Goal: Use online tool/utility: Utilize a website feature to perform a specific function

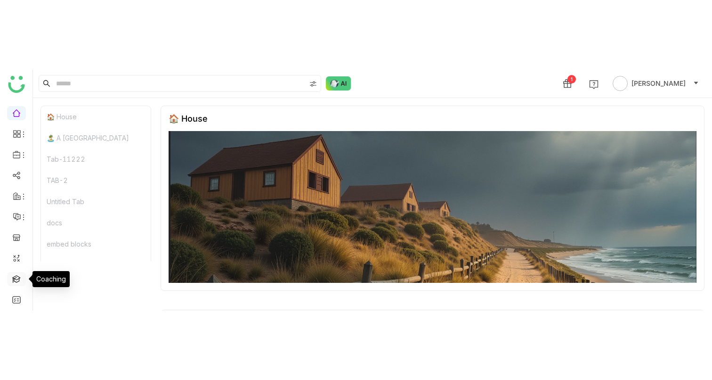
scroll to position [86, 0]
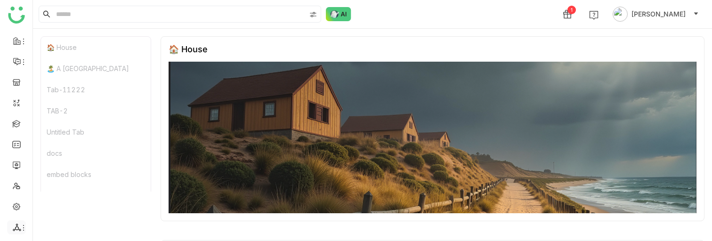
click at [14, 226] on icon at bounding box center [17, 227] width 8 height 8
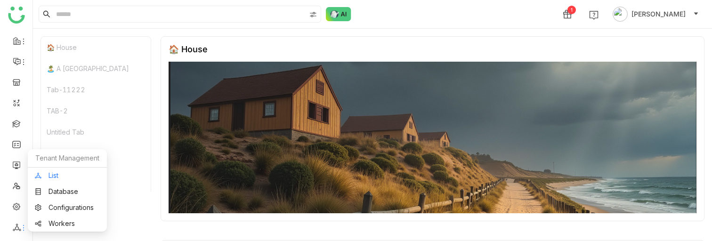
click at [69, 178] on link "List" at bounding box center [67, 175] width 65 height 7
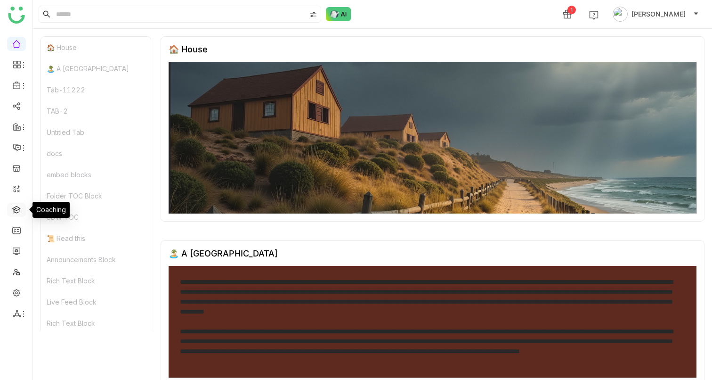
click at [17, 210] on link at bounding box center [16, 209] width 8 height 8
click at [21, 210] on link at bounding box center [16, 209] width 8 height 8
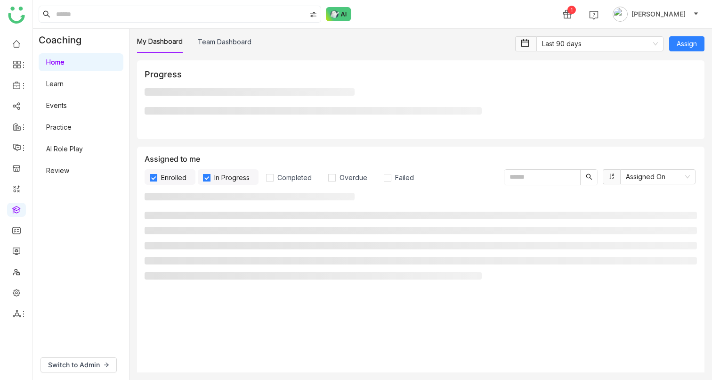
click at [83, 149] on link "AI Role Play" at bounding box center [64, 149] width 37 height 8
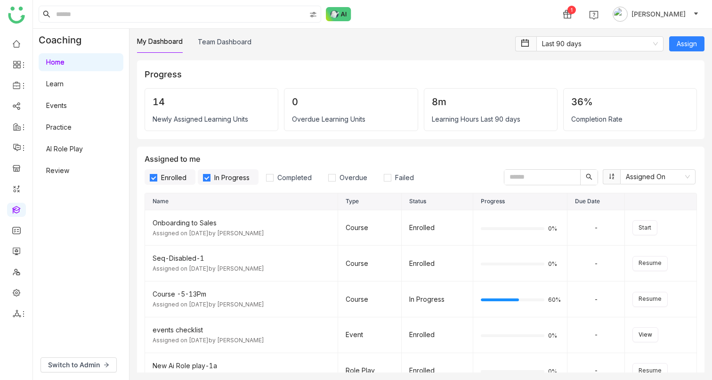
click at [79, 150] on link "AI Role Play" at bounding box center [64, 149] width 37 height 8
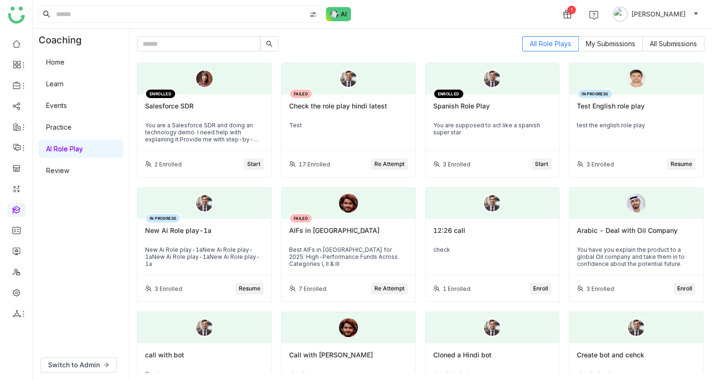
click at [252, 168] on button "Start" at bounding box center [254, 163] width 20 height 11
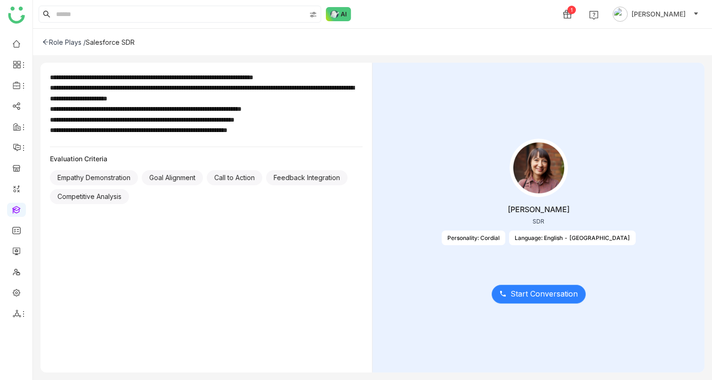
click at [543, 294] on span "Start Conversation" at bounding box center [543, 294] width 67 height 12
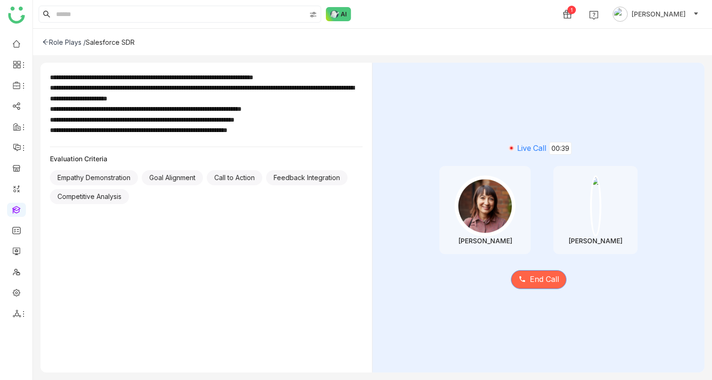
click at [533, 282] on span "End Call" at bounding box center [544, 279] width 29 height 12
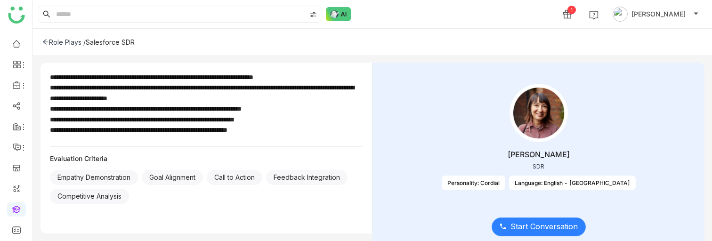
click at [533, 231] on span "Start Conversation" at bounding box center [543, 227] width 67 height 12
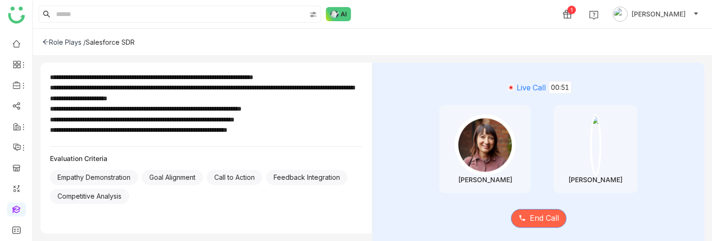
click at [541, 222] on span "End Call" at bounding box center [544, 218] width 29 height 12
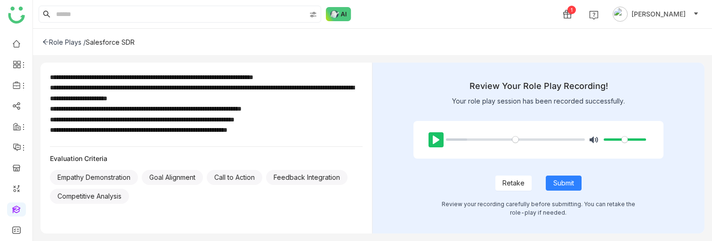
click at [435, 139] on button "Pause Play" at bounding box center [436, 139] width 15 height 15
click at [435, 142] on button "Pause Play" at bounding box center [436, 139] width 15 height 15
type input "****"
click at [562, 185] on span "Submit" at bounding box center [563, 183] width 21 height 10
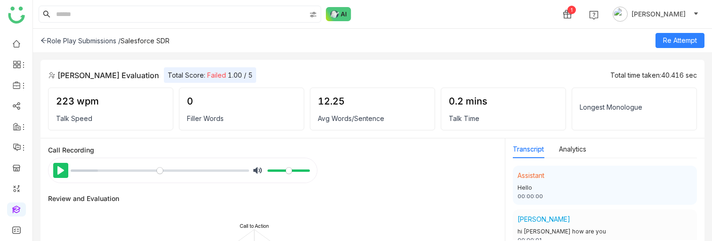
click at [57, 167] on button "Pause Play" at bounding box center [60, 170] width 15 height 15
click at [59, 167] on button "Pause Play" at bounding box center [60, 170] width 15 height 15
type input "****"
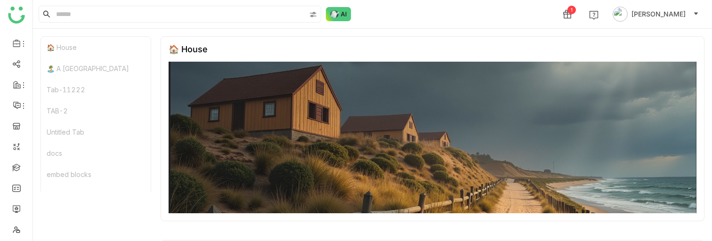
scroll to position [86, 0]
click at [16, 228] on icon at bounding box center [17, 227] width 8 height 8
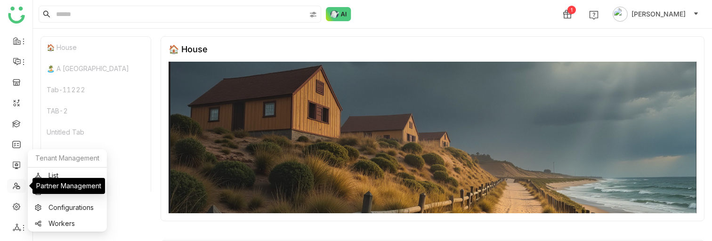
click at [19, 184] on link at bounding box center [16, 185] width 8 height 8
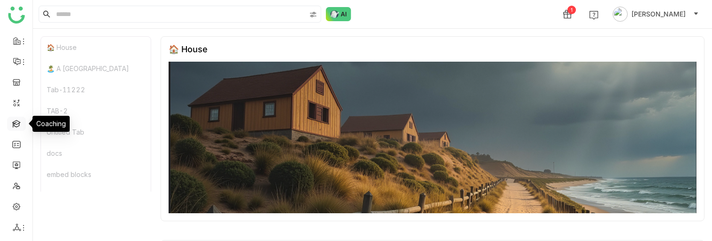
click at [16, 121] on link at bounding box center [16, 123] width 8 height 8
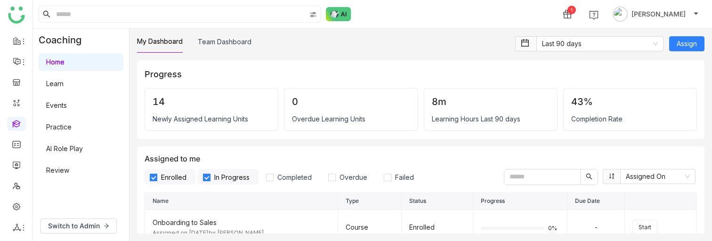
click at [73, 149] on link "AI Role Play" at bounding box center [64, 149] width 37 height 8
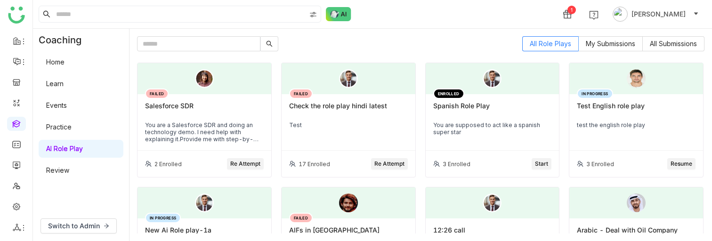
click at [235, 161] on span "Re Attempt" at bounding box center [245, 164] width 30 height 9
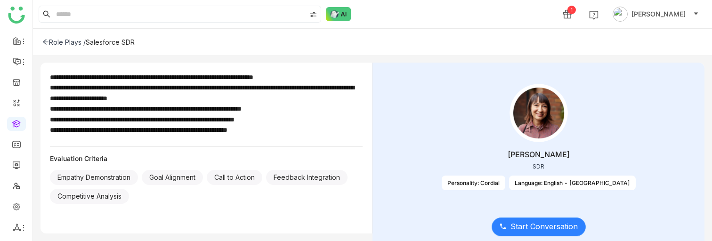
click at [524, 232] on span "Start Conversation" at bounding box center [543, 227] width 67 height 12
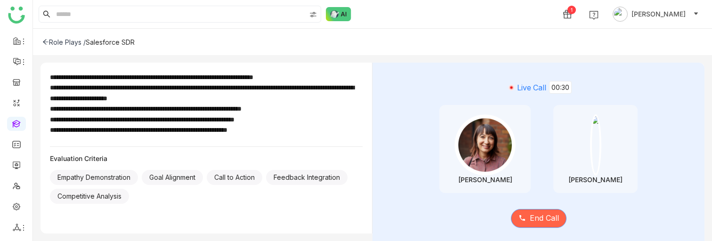
click at [548, 217] on span "End Call" at bounding box center [544, 218] width 29 height 12
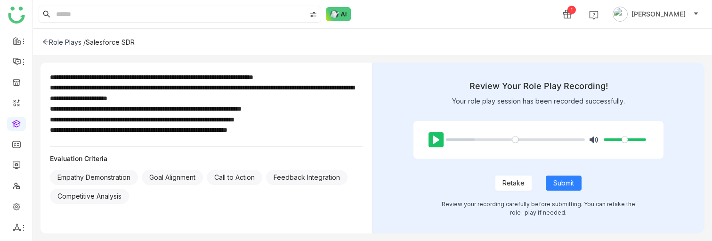
click at [435, 140] on button "Pause Play" at bounding box center [436, 139] width 15 height 15
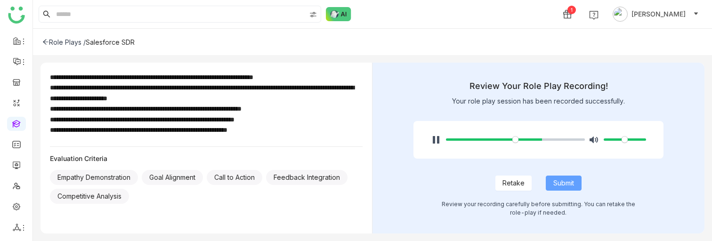
click at [566, 183] on span "Submit" at bounding box center [563, 183] width 21 height 10
type input "****"
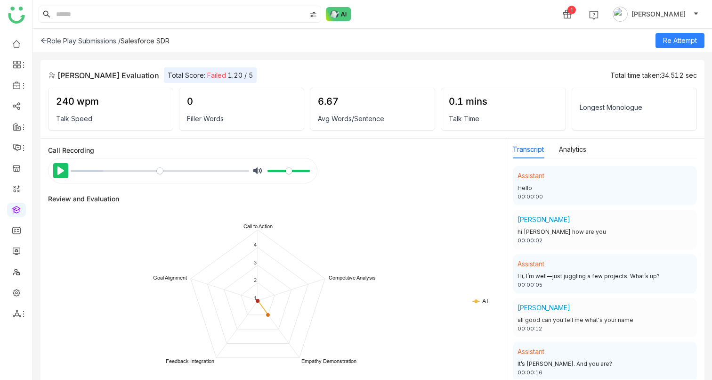
click at [64, 170] on button "Pause Play" at bounding box center [60, 170] width 15 height 15
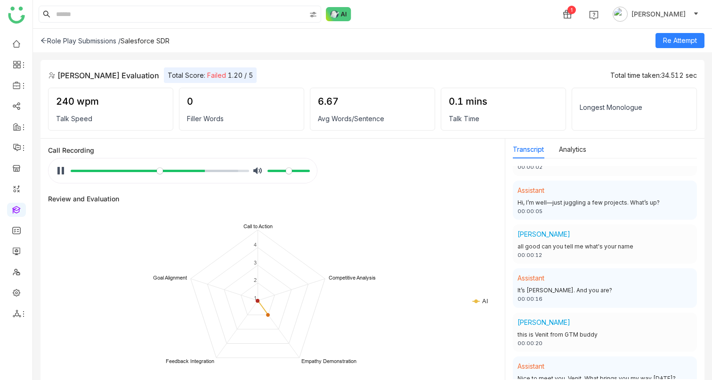
scroll to position [95, 0]
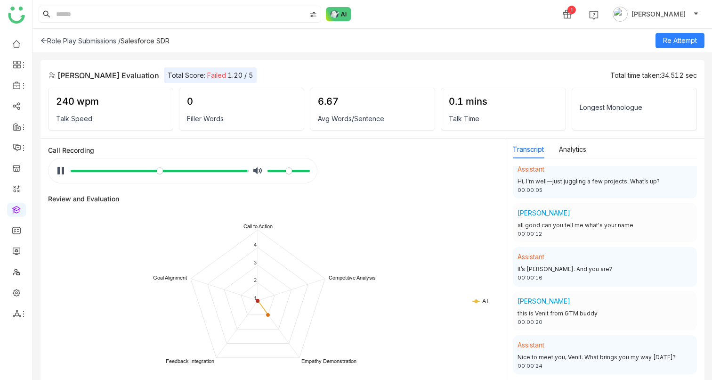
type input "***"
click at [60, 42] on div "Role Play Submissions /" at bounding box center [80, 41] width 80 height 8
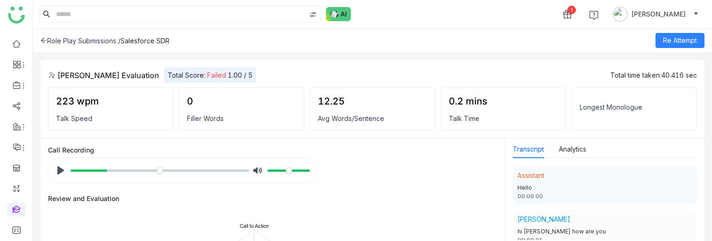
click at [102, 38] on div "Role Play Submissions /" at bounding box center [80, 41] width 80 height 8
